Goal: Browse casually

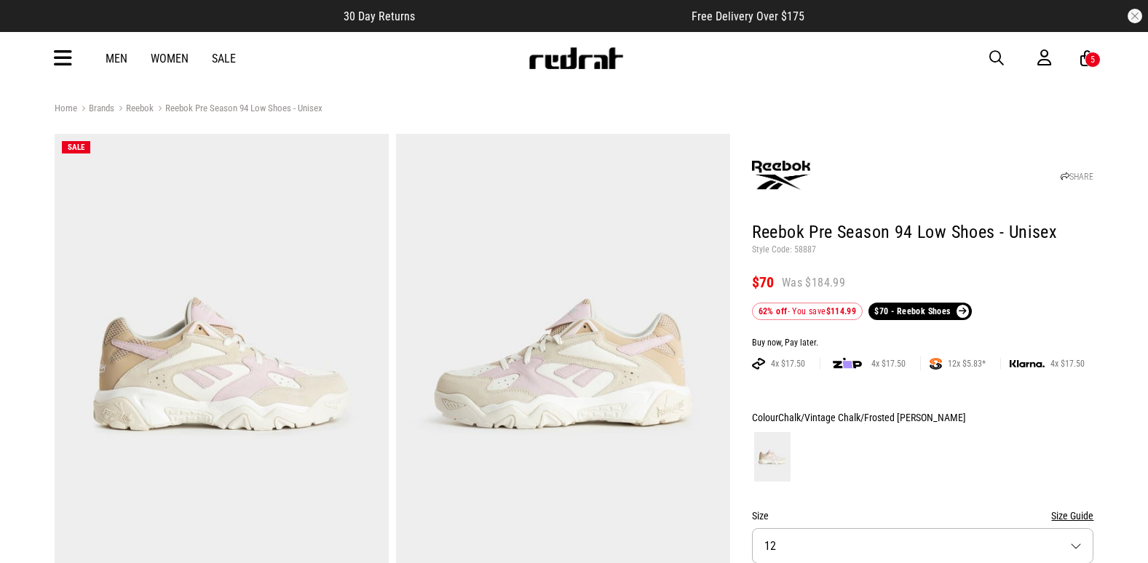
click at [996, 60] on span "button" at bounding box center [996, 58] width 15 height 17
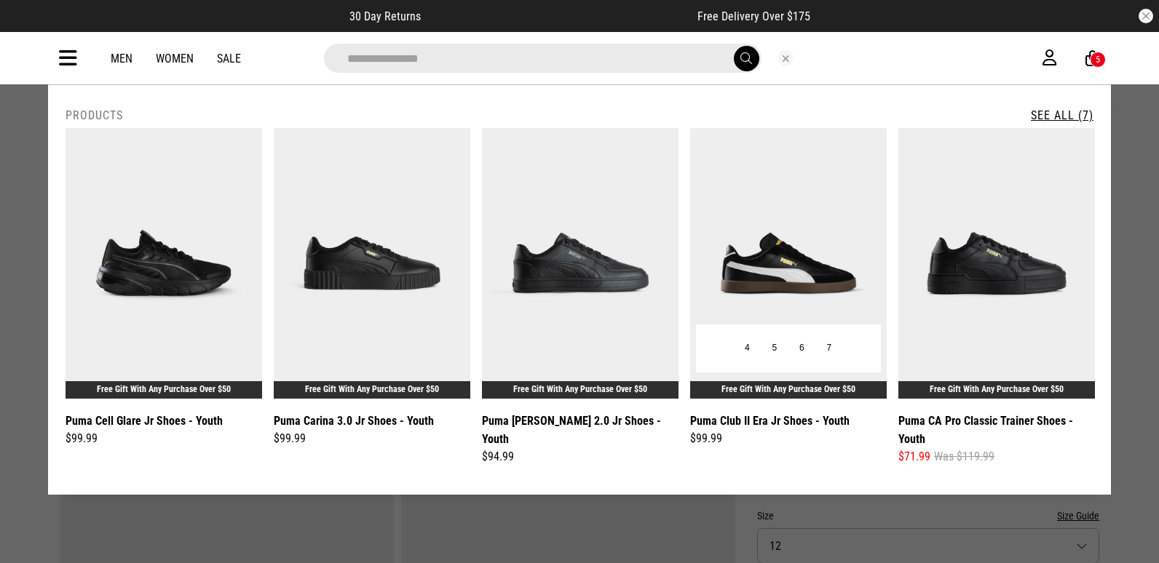
type input "**********"
click at [817, 221] on img at bounding box center [788, 263] width 197 height 271
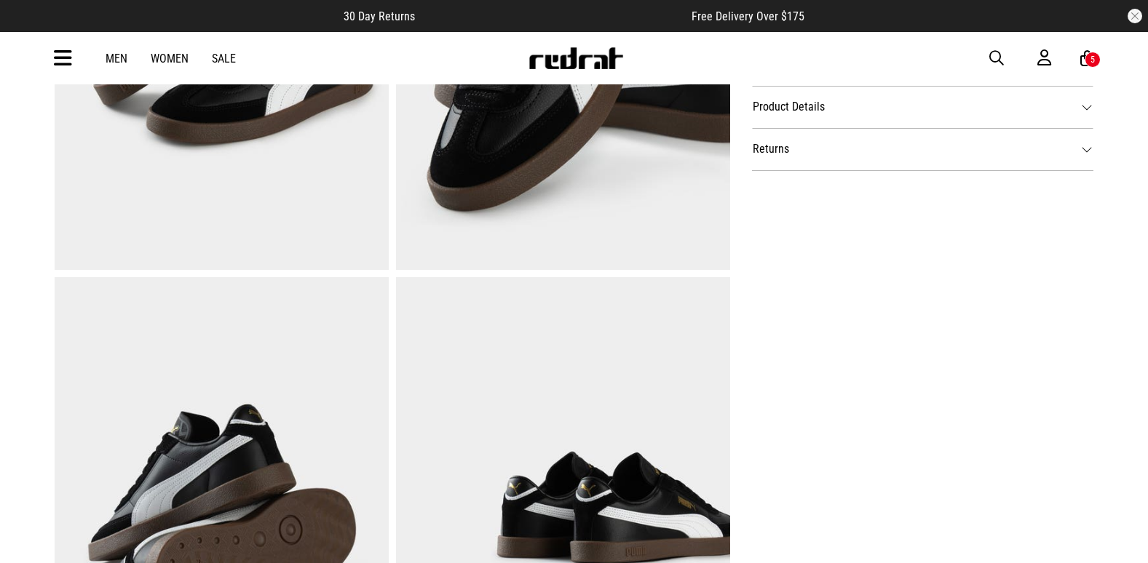
scroll to position [655, 0]
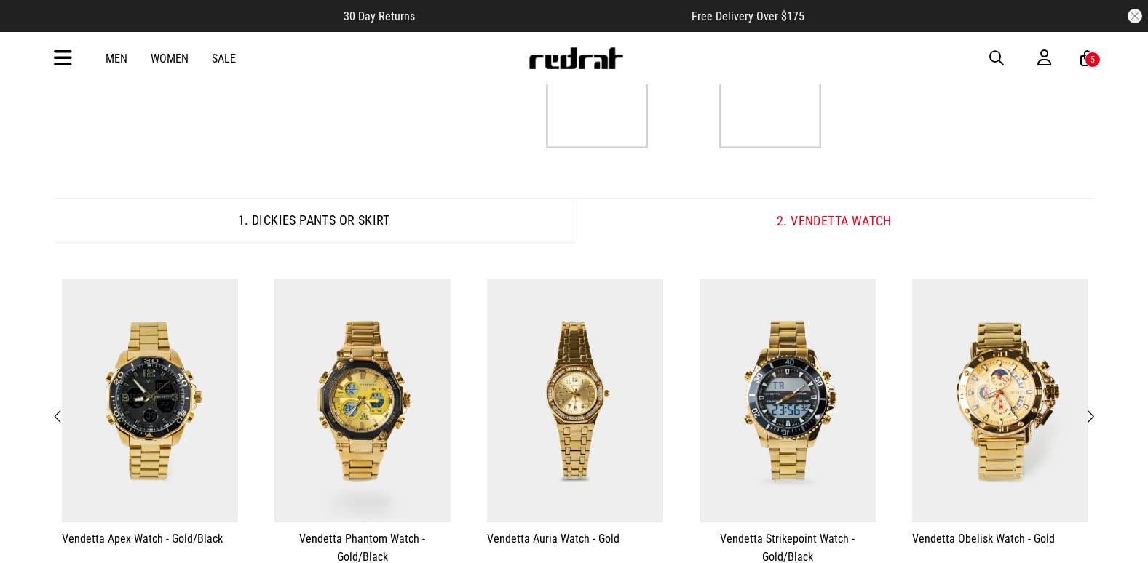
scroll to position [146, 0]
click at [601, 54] on img at bounding box center [576, 58] width 96 height 22
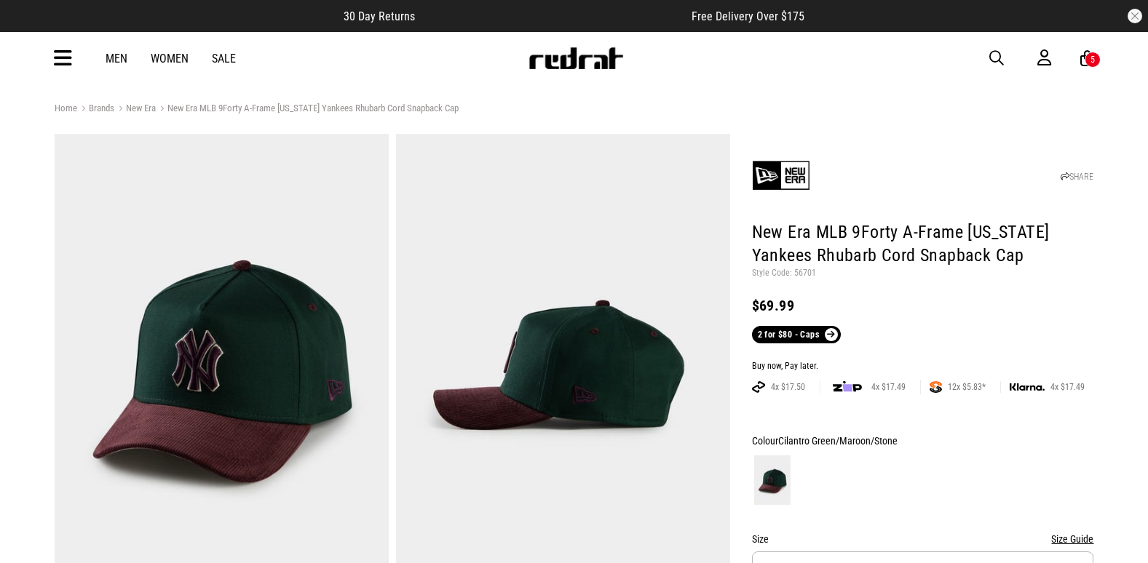
click at [613, 65] on img at bounding box center [576, 58] width 96 height 22
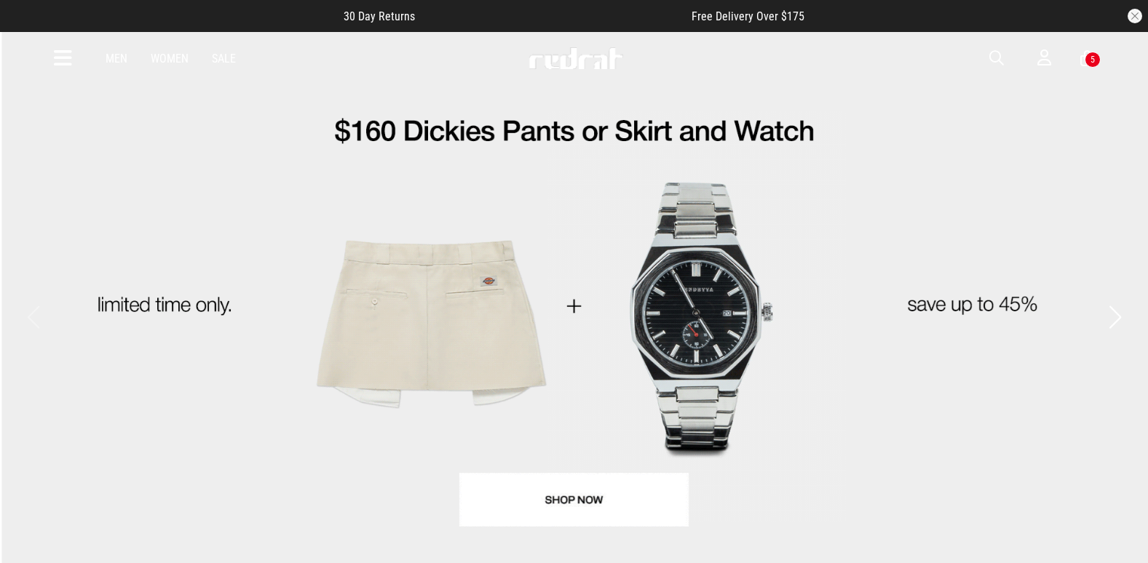
click at [62, 62] on icon at bounding box center [63, 59] width 18 height 24
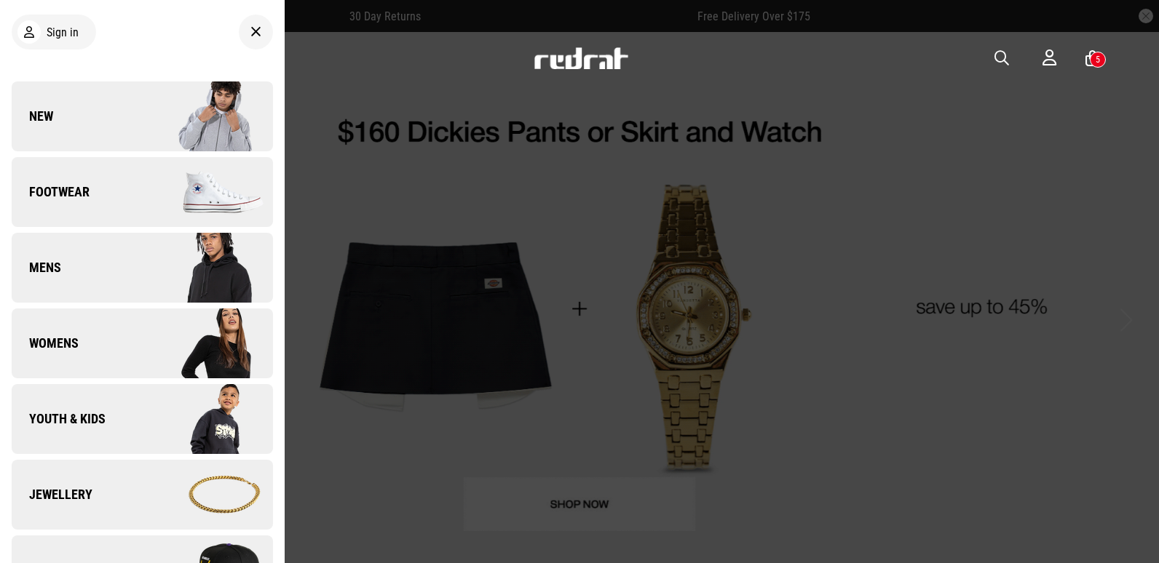
click at [142, 124] on img at bounding box center [207, 116] width 130 height 73
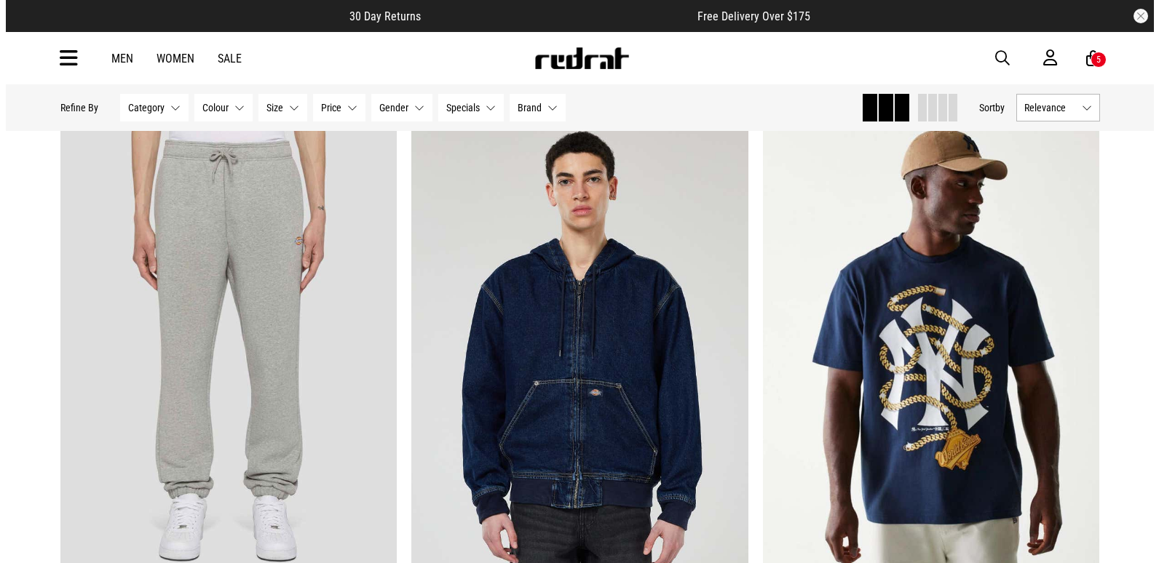
scroll to position [73, 0]
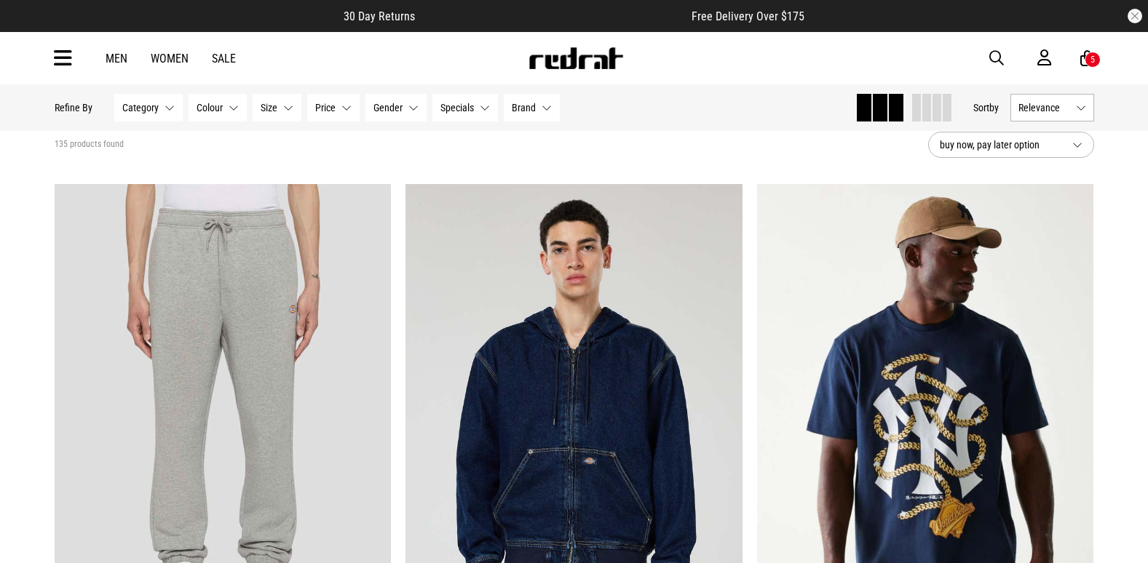
click at [60, 61] on icon at bounding box center [63, 59] width 18 height 24
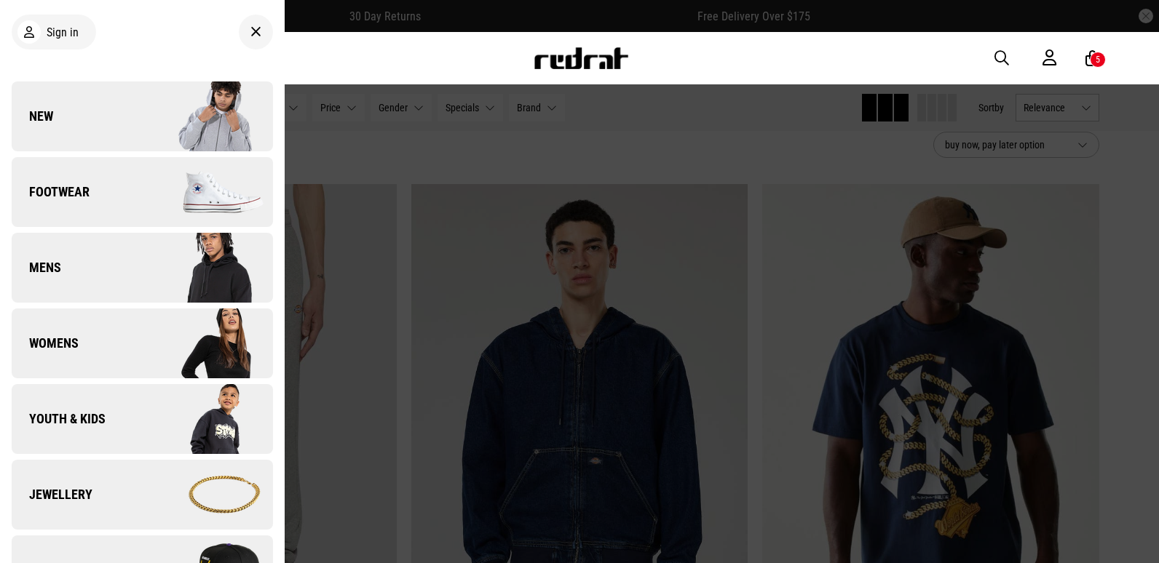
click at [98, 107] on link "New" at bounding box center [142, 117] width 261 height 70
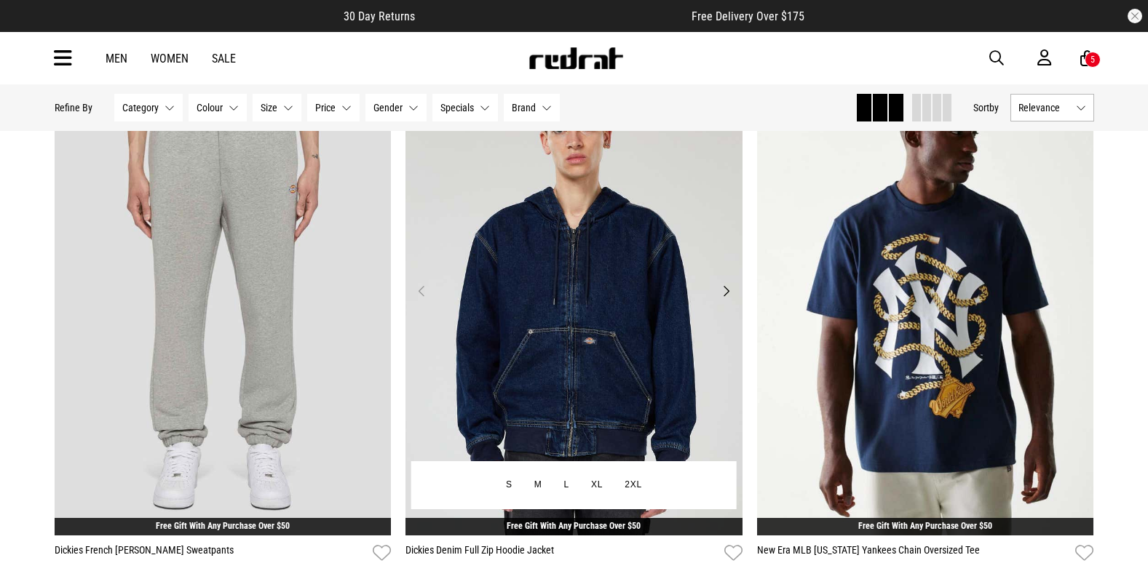
scroll to position [218, 0]
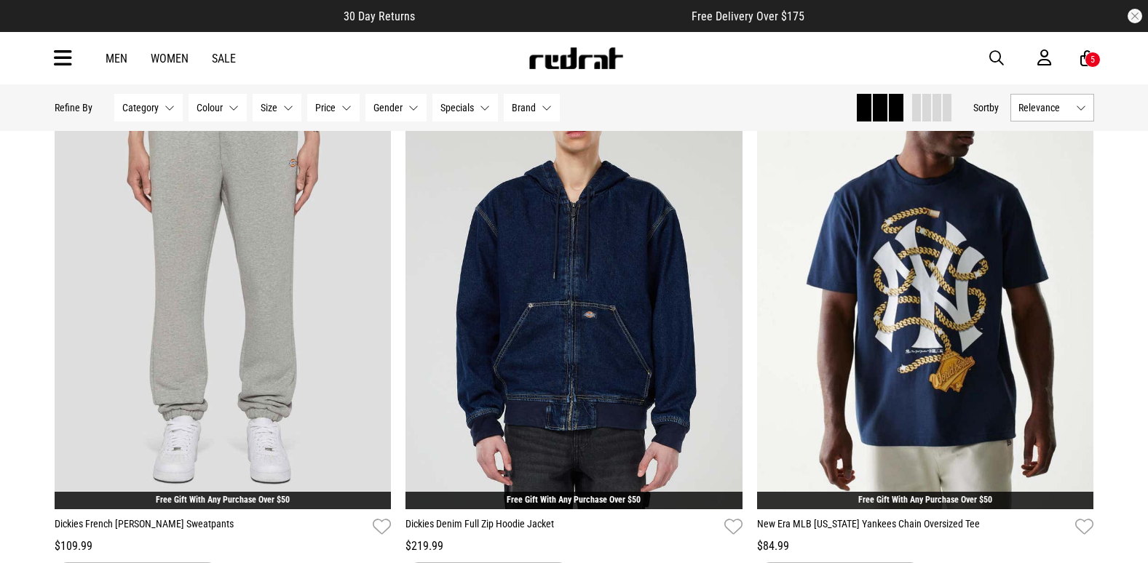
click at [597, 65] on img at bounding box center [576, 58] width 96 height 22
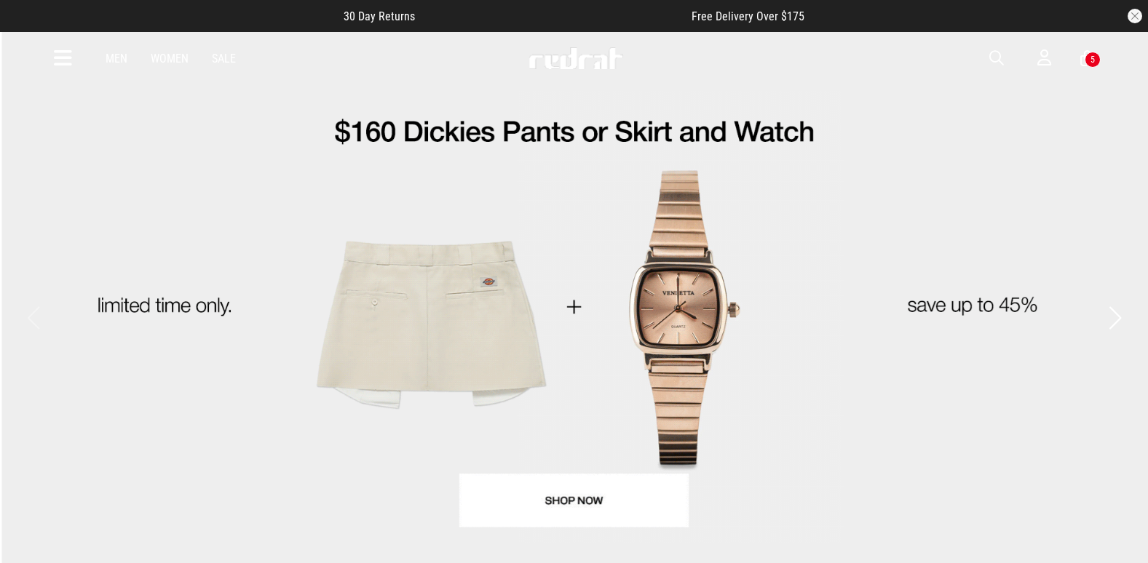
click at [1115, 312] on button "Next slide" at bounding box center [1115, 318] width 20 height 32
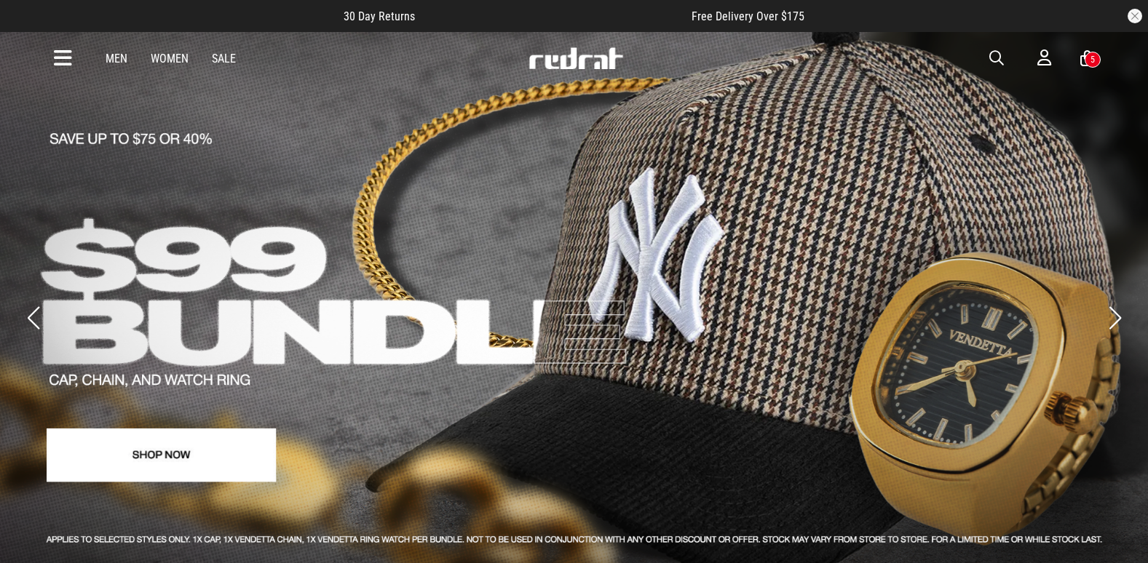
click at [1115, 312] on button "Next slide" at bounding box center [1115, 318] width 20 height 32
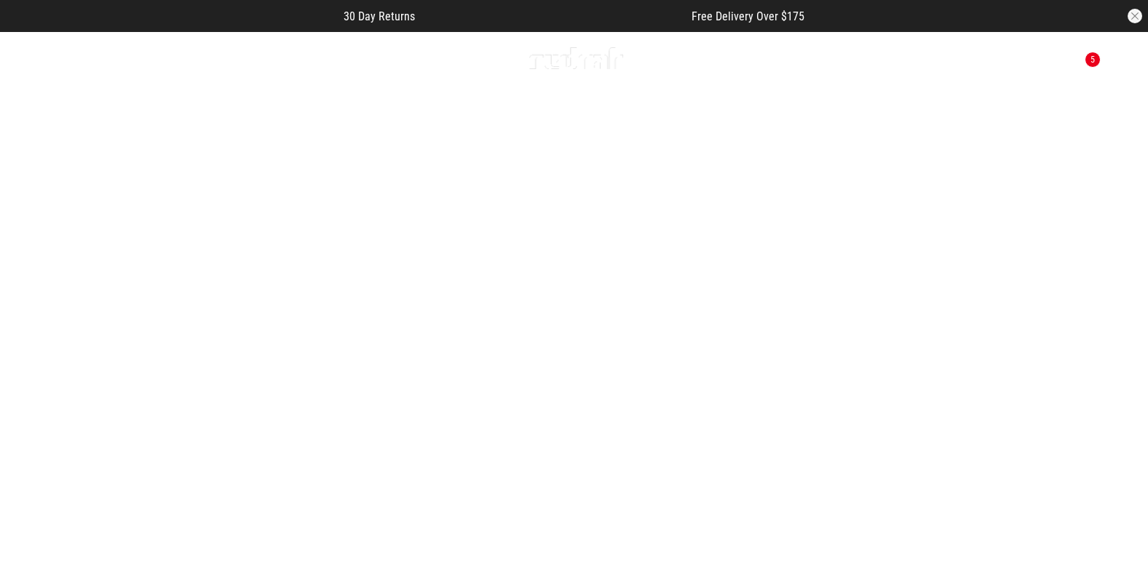
click at [1115, 312] on button "Next slide" at bounding box center [1115, 318] width 20 height 32
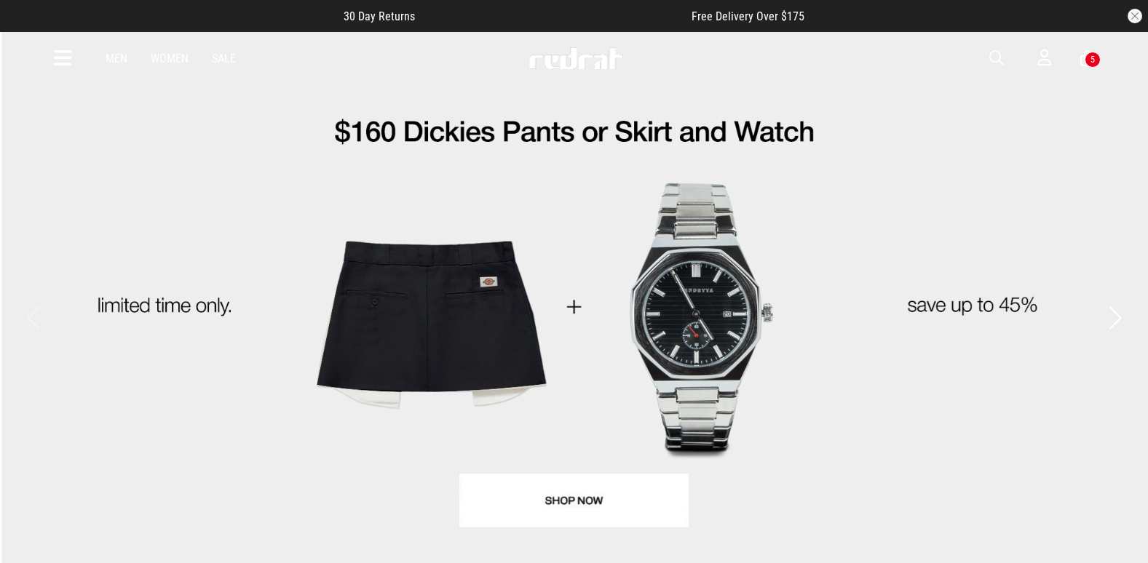
click at [1113, 307] on button "Next slide" at bounding box center [1115, 318] width 20 height 32
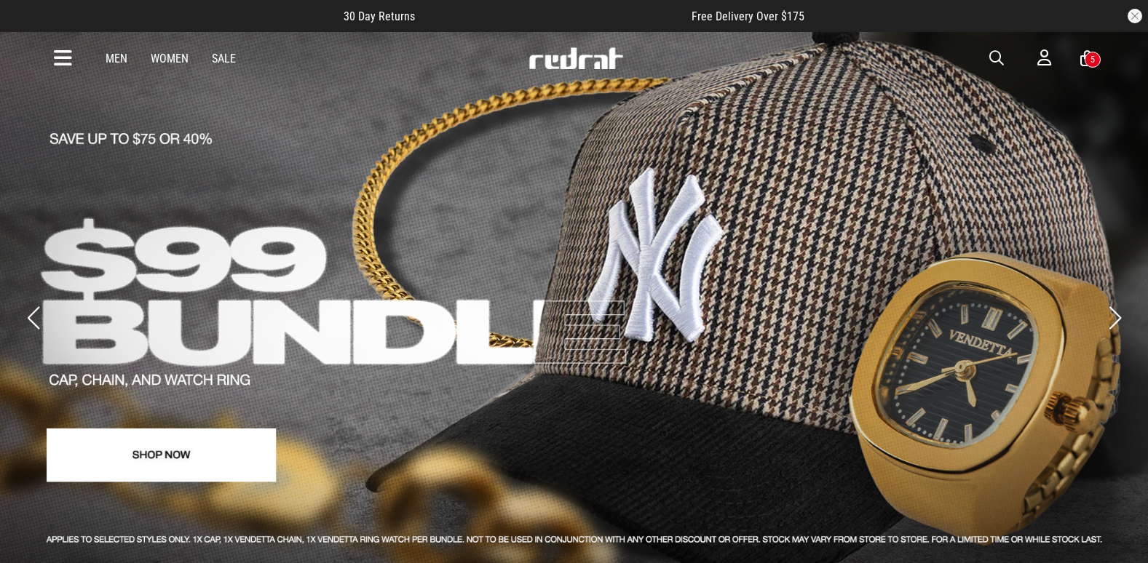
click at [1113, 307] on button "Next slide" at bounding box center [1115, 318] width 20 height 32
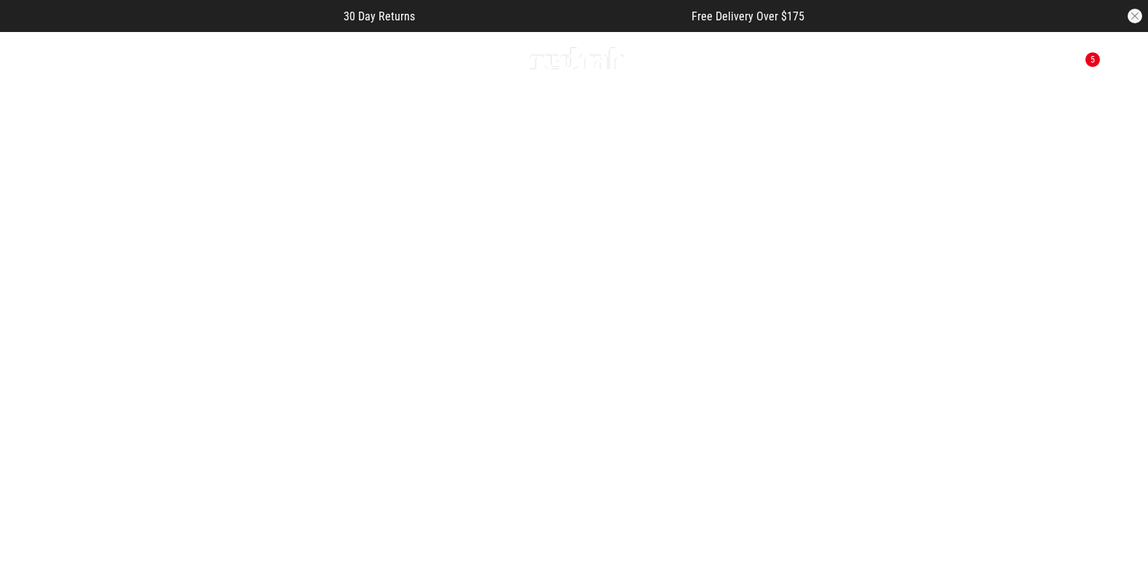
click at [1113, 307] on button "Next slide" at bounding box center [1115, 318] width 20 height 32
drag, startPoint x: 992, startPoint y: 58, endPoint x: 949, endPoint y: 84, distance: 50.3
click at [992, 58] on span "button" at bounding box center [996, 58] width 15 height 17
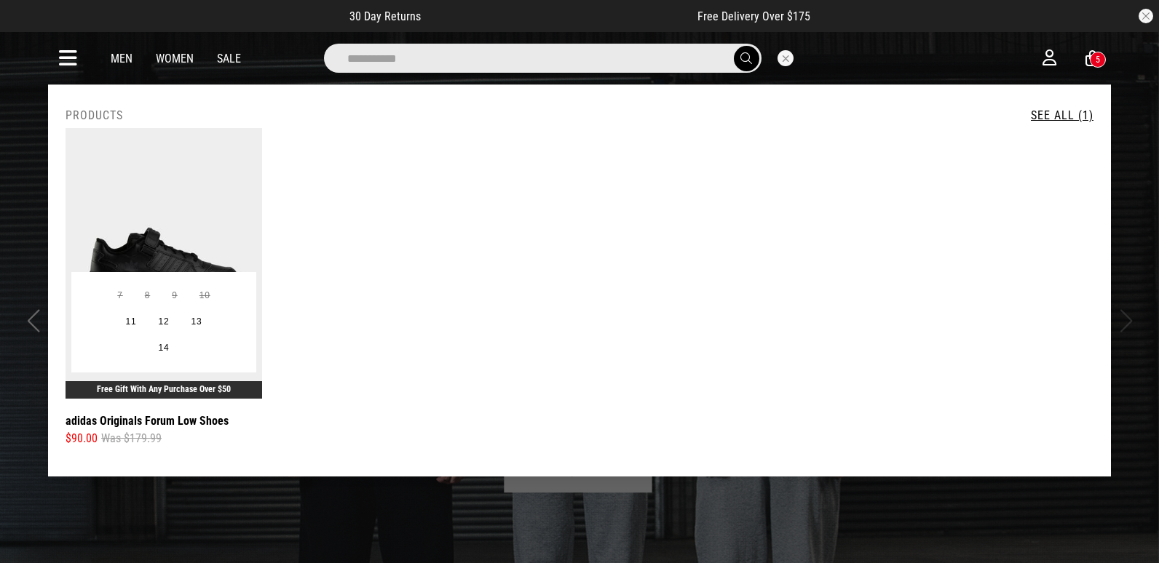
type input "**********"
click at [159, 226] on img at bounding box center [164, 263] width 197 height 271
